Goal: Task Accomplishment & Management: Use online tool/utility

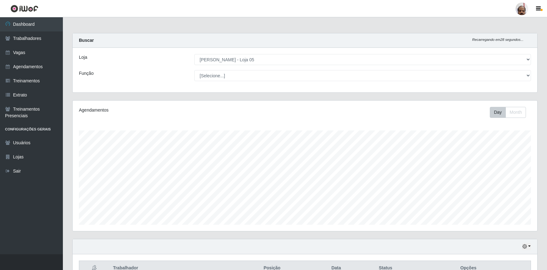
select select "252"
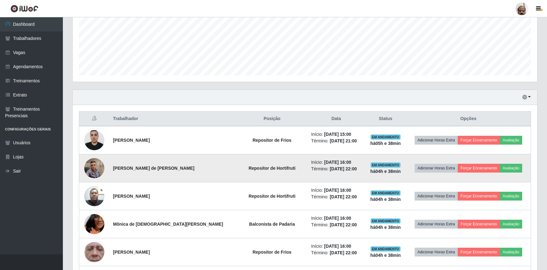
scroll to position [130, 465]
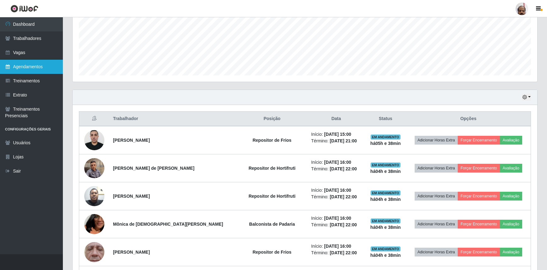
click at [35, 68] on link "Agendamentos" at bounding box center [31, 67] width 63 height 14
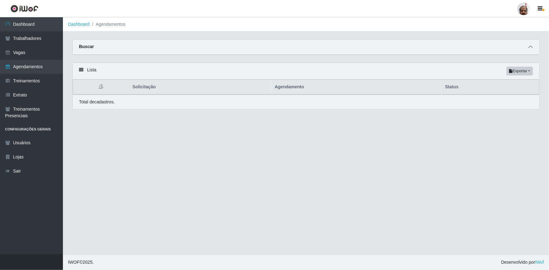
click at [531, 50] on span at bounding box center [530, 46] width 8 height 7
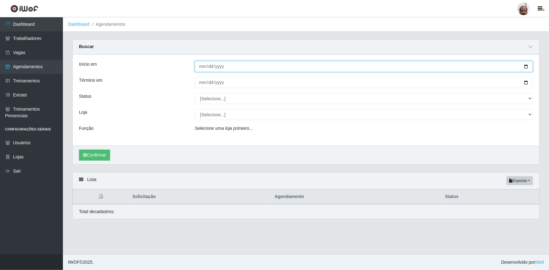
drag, startPoint x: 526, startPoint y: 66, endPoint x: 305, endPoint y: 160, distance: 239.7
click at [525, 66] on input "Início em" at bounding box center [364, 66] width 338 height 11
type input "[DATE]"
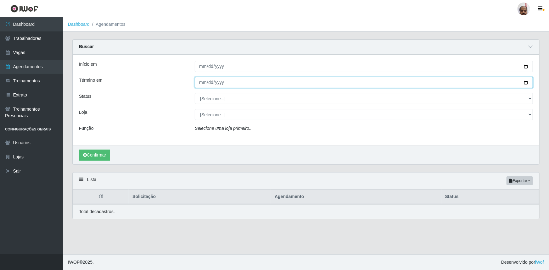
click at [526, 81] on input "Término em" at bounding box center [364, 82] width 338 height 11
type input "[DATE]"
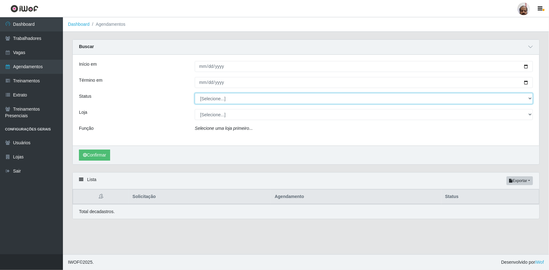
click at [208, 100] on select "[Selecione...] AGENDADO AGUARDANDO LIBERAR EM ANDAMENTO EM REVISÃO FINALIZADO C…" at bounding box center [364, 98] width 338 height 11
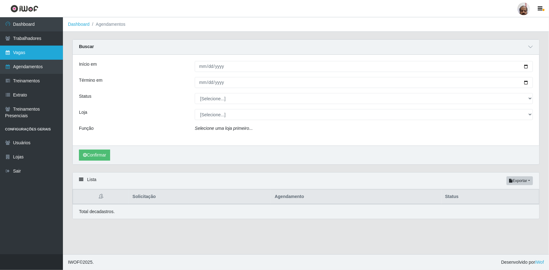
click at [27, 52] on link "Vagas" at bounding box center [31, 53] width 63 height 14
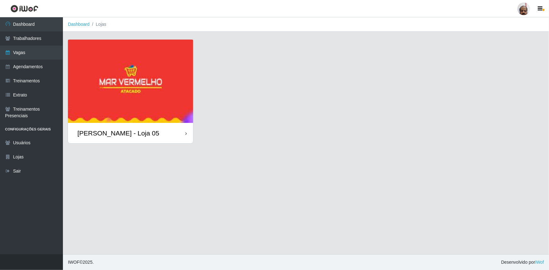
drag, startPoint x: 123, startPoint y: 138, endPoint x: 129, endPoint y: 135, distance: 6.9
click at [124, 138] on div "[PERSON_NAME] - Loja 05" at bounding box center [130, 133] width 125 height 20
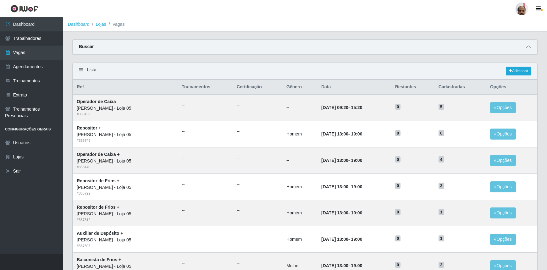
click at [528, 47] on icon at bounding box center [528, 47] width 4 height 4
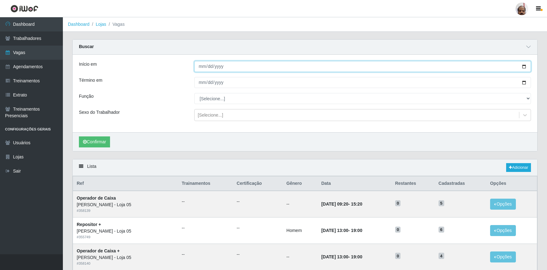
click at [525, 68] on input "Início em" at bounding box center [362, 66] width 337 height 11
type input "[DATE]"
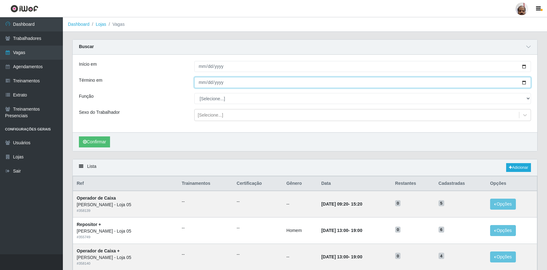
click at [522, 83] on input "Término em" at bounding box center [362, 82] width 337 height 11
type input "[DATE]"
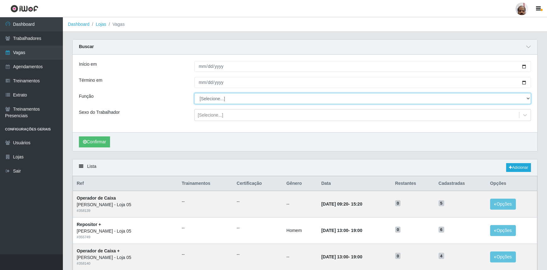
click at [526, 99] on select "[Selecione...] ASG ASG + ASG ++ Auxiliar de Depósito Auxiliar de Depósito + Aux…" at bounding box center [362, 98] width 337 height 11
click at [194, 93] on select "[Selecione...] ASG ASG + ASG ++ Auxiliar de Depósito Auxiliar de Depósito + Aux…" at bounding box center [362, 98] width 337 height 11
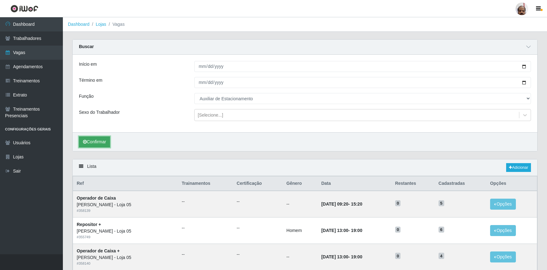
click at [99, 144] on button "Confirmar" at bounding box center [94, 141] width 31 height 11
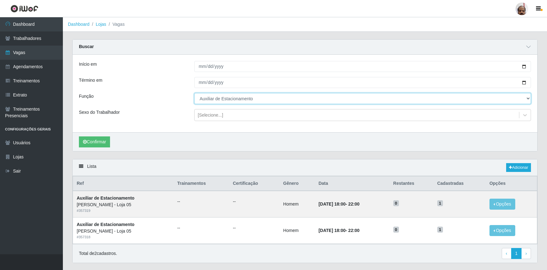
click at [528, 98] on select "[Selecione...] ASG ASG + ASG ++ Auxiliar de Depósito Auxiliar de Depósito + Aux…" at bounding box center [362, 98] width 337 height 11
select select "1"
click at [194, 93] on select "[Selecione...] ASG ASG + ASG ++ Auxiliar de Depósito Auxiliar de Depósito + Aux…" at bounding box center [362, 98] width 337 height 11
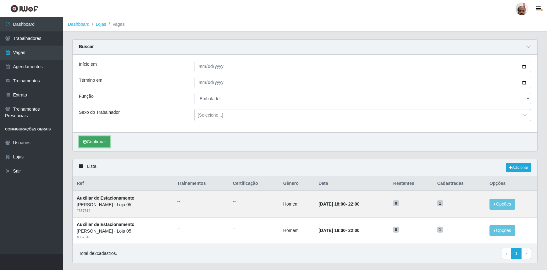
click at [100, 144] on button "Confirmar" at bounding box center [94, 141] width 31 height 11
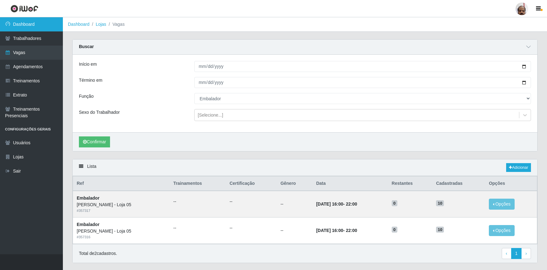
click at [38, 25] on link "Dashboard" at bounding box center [31, 24] width 63 height 14
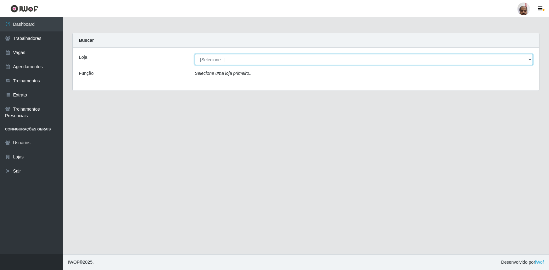
click at [237, 59] on select "[Selecione...] Mar Vermelho - Loja 05" at bounding box center [364, 59] width 338 height 11
select select "252"
click at [195, 54] on select "[Selecione...] Mar Vermelho - Loja 05" at bounding box center [364, 59] width 338 height 11
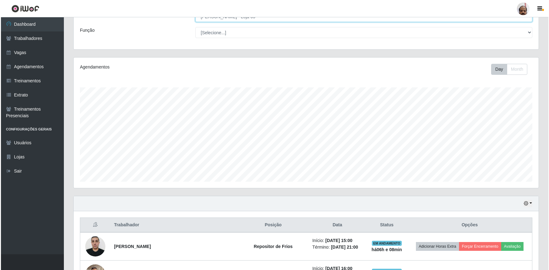
scroll to position [114, 0]
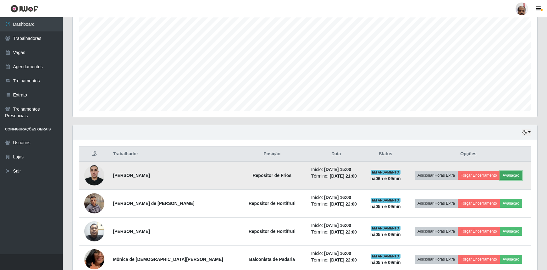
click at [511, 172] on button "Avaliação" at bounding box center [511, 175] width 22 height 9
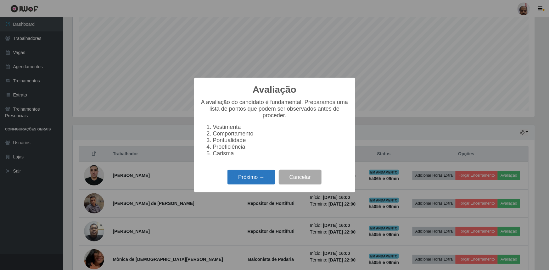
click at [249, 175] on button "Próximo →" at bounding box center [251, 177] width 48 height 15
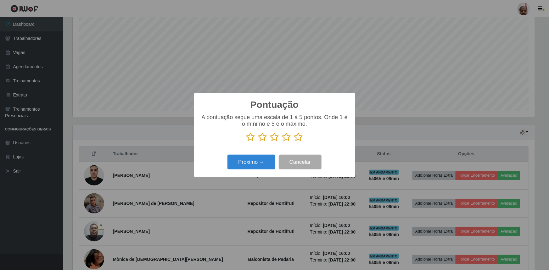
scroll to position [314240, 313908]
click at [297, 136] on icon at bounding box center [298, 136] width 9 height 9
click at [294, 142] on input "radio" at bounding box center [294, 142] width 0 height 0
click at [255, 159] on button "Próximo →" at bounding box center [251, 162] width 48 height 15
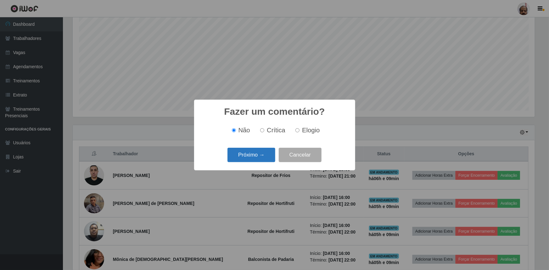
click at [253, 156] on button "Próximo →" at bounding box center [251, 155] width 48 height 15
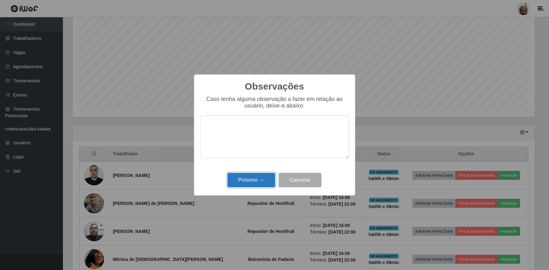
click at [243, 181] on button "Próximo →" at bounding box center [251, 180] width 48 height 15
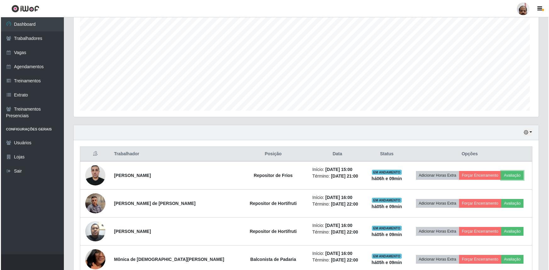
scroll to position [130, 465]
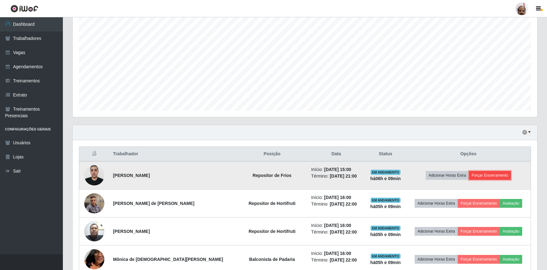
click at [478, 176] on button "Forçar Encerramento" at bounding box center [490, 175] width 42 height 9
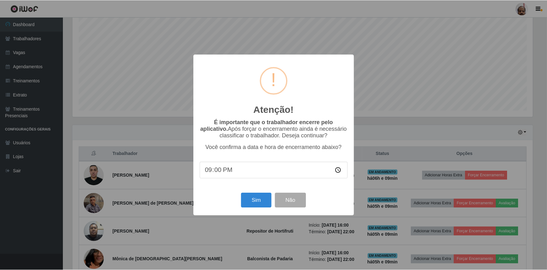
scroll to position [130, 462]
click at [251, 202] on button "Sim" at bounding box center [257, 200] width 30 height 15
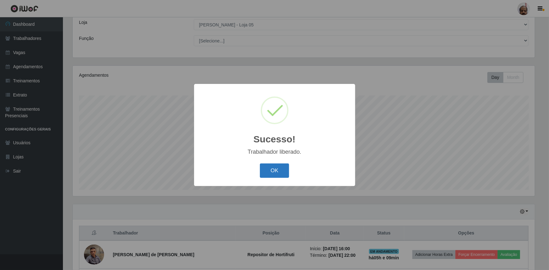
click at [280, 167] on button "OK" at bounding box center [274, 170] width 29 height 15
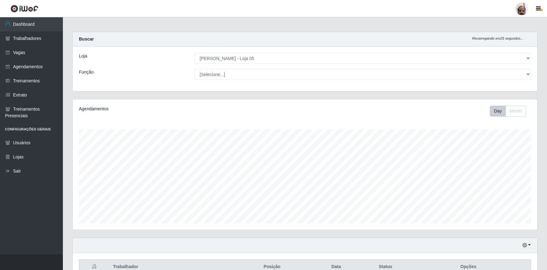
scroll to position [0, 0]
